Goal: Navigation & Orientation: Find specific page/section

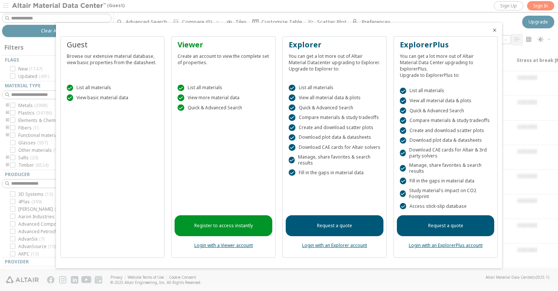
click at [493, 30] on icon "Close" at bounding box center [495, 30] width 6 height 6
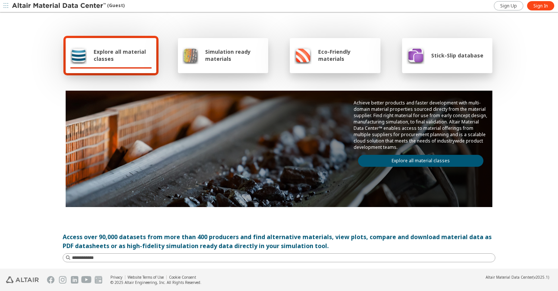
click at [159, 78] on div "Explore all material classes Simulation ready materials Eco-Friendly materials …" at bounding box center [279, 121] width 433 height 216
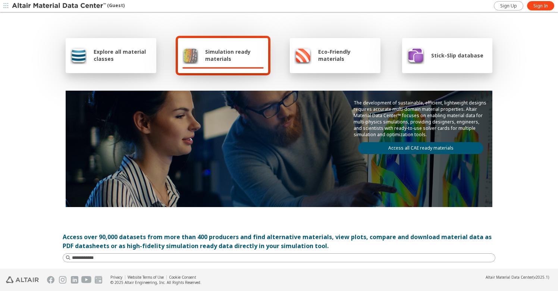
click at [344, 57] on span "Eco-Friendly materials" at bounding box center [346, 55] width 57 height 14
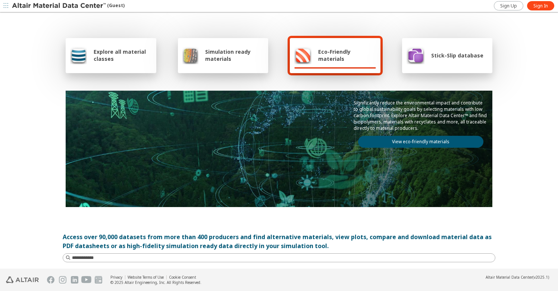
click at [452, 66] on div "Stick-Slip database" at bounding box center [447, 55] width 91 height 35
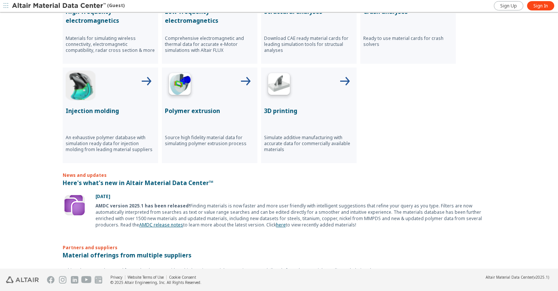
scroll to position [411, 0]
